Goal: Find specific page/section

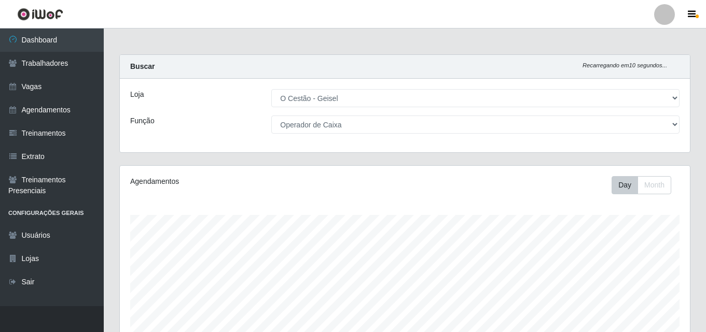
select select "224"
select select "22"
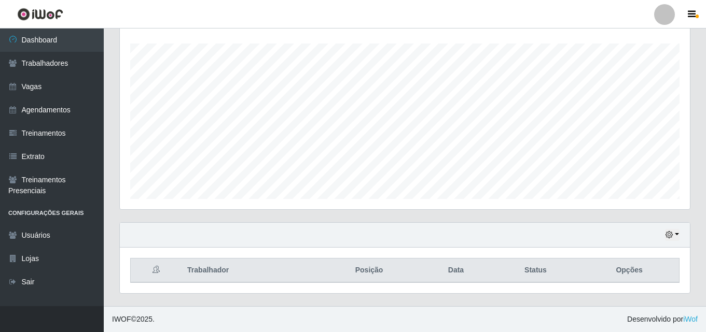
scroll to position [215, 570]
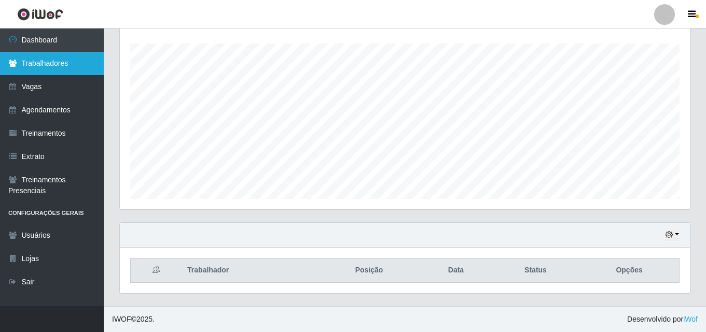
click at [71, 60] on link "Trabalhadores" at bounding box center [52, 63] width 104 height 23
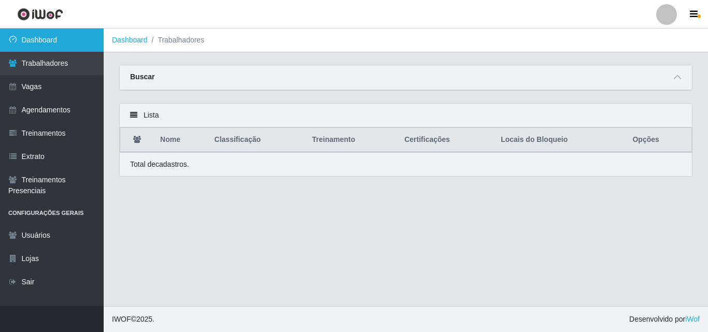
click at [64, 43] on link "Dashboard" at bounding box center [52, 40] width 104 height 23
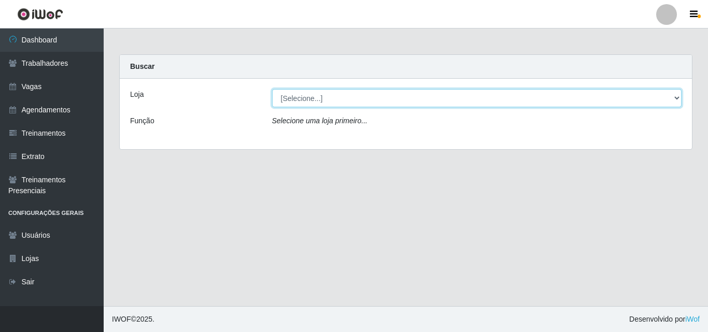
click at [318, 104] on select "[Selecione...] O Cestão - Geisel" at bounding box center [477, 98] width 410 height 18
select select "224"
click at [272, 89] on select "[Selecione...] O Cestão - Geisel" at bounding box center [477, 98] width 410 height 18
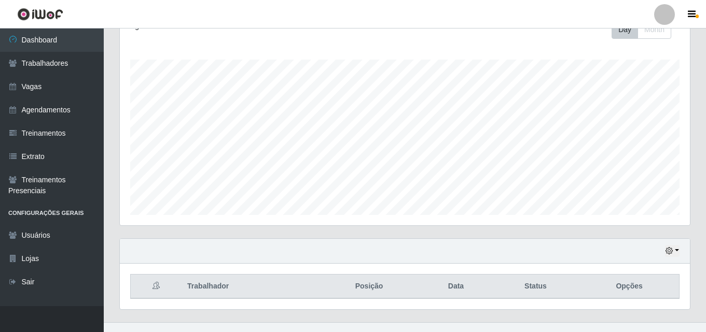
scroll to position [172, 0]
